Goal: Task Accomplishment & Management: Use online tool/utility

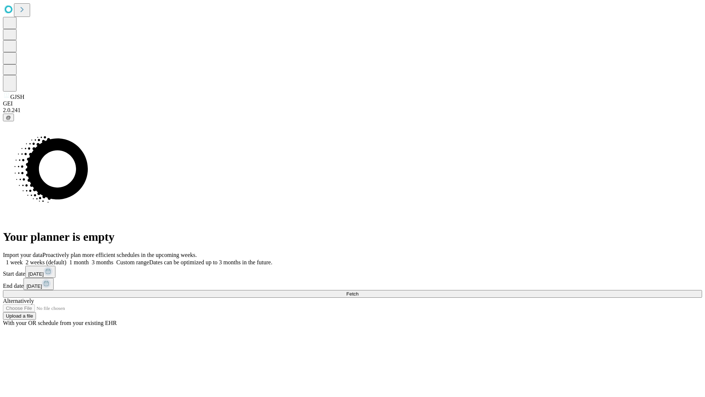
click at [358, 291] on span "Fetch" at bounding box center [352, 294] width 12 height 6
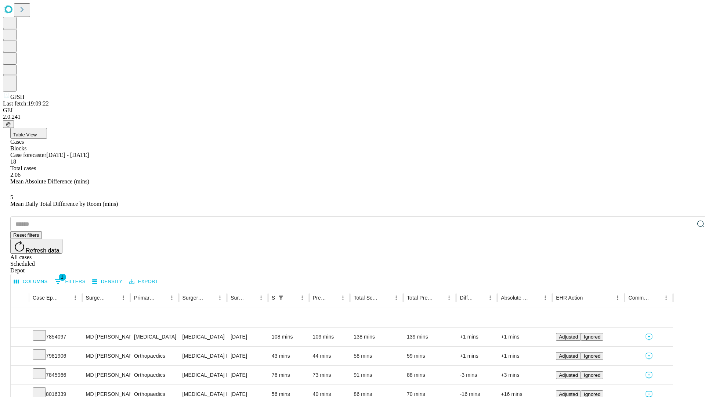
scroll to position [24, 0]
click at [43, 331] on icon at bounding box center [39, 334] width 7 height 7
